Goal: Task Accomplishment & Management: Complete application form

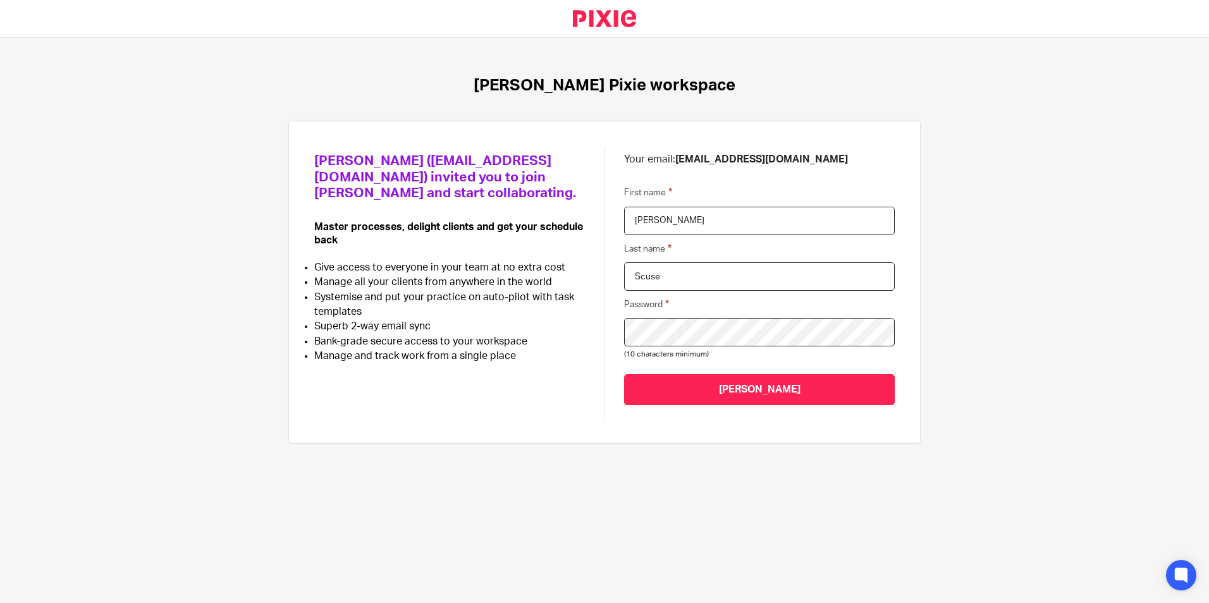
click at [624, 374] on input "Join Menzies" at bounding box center [759, 389] width 271 height 31
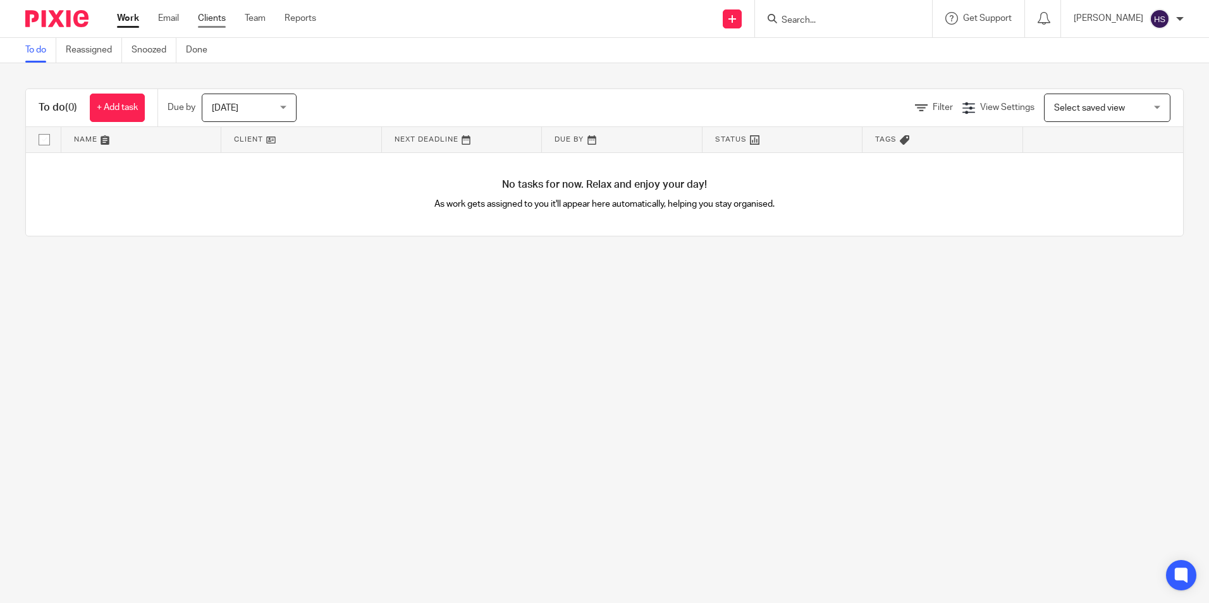
click at [213, 23] on link "Clients" at bounding box center [212, 18] width 28 height 13
